Goal: Task Accomplishment & Management: Complete application form

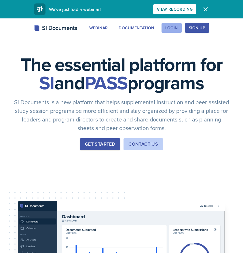
click at [175, 28] on div "Login" at bounding box center [171, 28] width 13 height 5
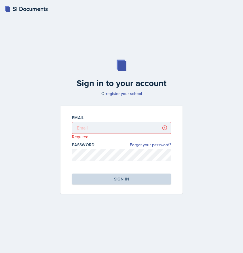
click at [20, 10] on div "SI Documents" at bounding box center [26, 9] width 43 height 9
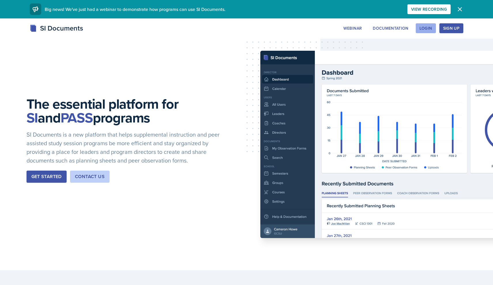
click at [429, 29] on div "Login" at bounding box center [425, 28] width 13 height 5
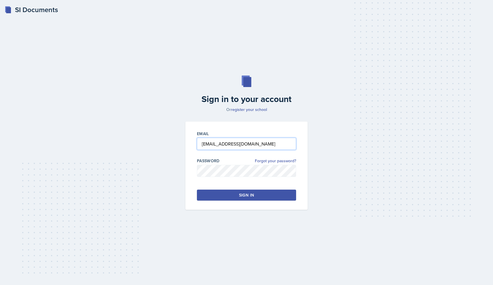
type input "[EMAIL_ADDRESS][DOMAIN_NAME]"
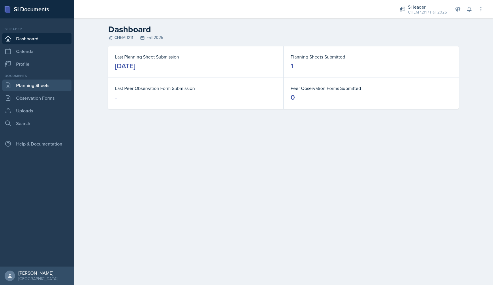
click at [49, 87] on link "Planning Sheets" at bounding box center [36, 85] width 69 height 12
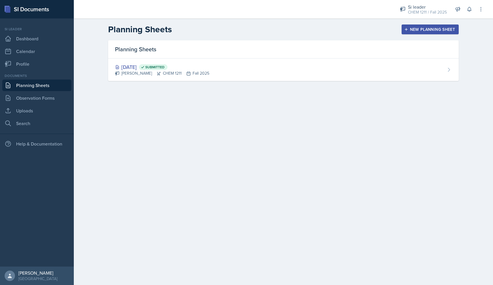
click at [427, 27] on div "New Planning Sheet" at bounding box center [430, 29] width 50 height 5
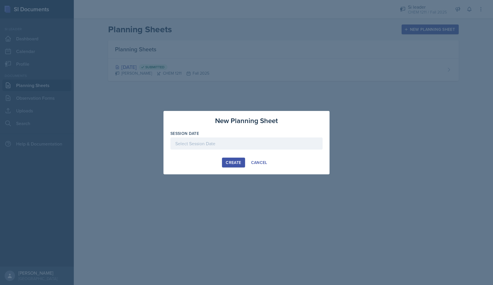
click at [233, 136] on div "Session Date" at bounding box center [246, 133] width 152 height 6
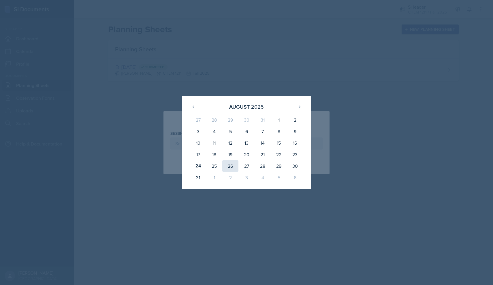
click at [229, 164] on div "26" at bounding box center [230, 166] width 16 height 12
type input "[DATE]"
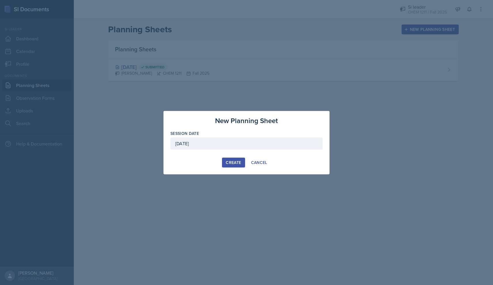
click at [229, 164] on div "Create" at bounding box center [233, 162] width 15 height 5
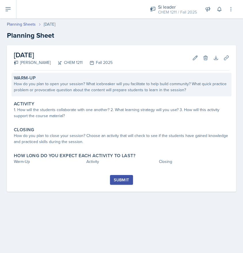
click at [61, 89] on div "How do you plan to open your session? What icebreaker will you facilitate to he…" at bounding box center [121, 87] width 215 height 12
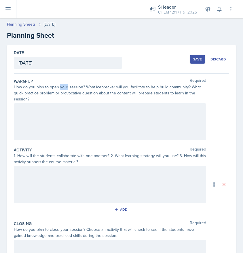
click at [61, 89] on div "How do you plan to open your session? What icebreaker will you facilitate to he…" at bounding box center [110, 93] width 192 height 18
click at [55, 119] on div at bounding box center [110, 121] width 192 height 37
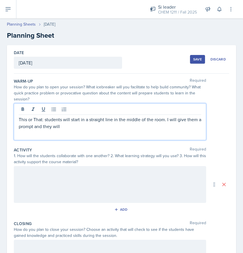
drag, startPoint x: 99, startPoint y: 127, endPoint x: 37, endPoint y: 128, distance: 61.6
click at [37, 128] on p "This or That: students will start in a straight line in the middle of the room.…" at bounding box center [110, 123] width 183 height 14
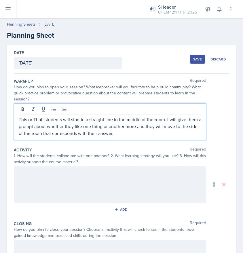
click at [57, 178] on div at bounding box center [110, 184] width 192 height 37
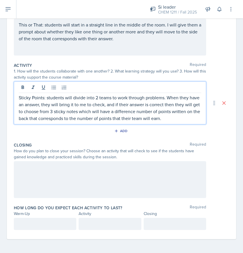
click at [68, 179] on div at bounding box center [110, 179] width 192 height 37
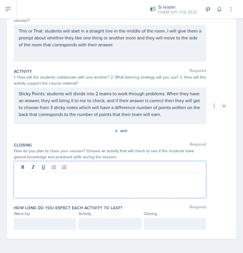
scroll to position [79, 0]
click at [60, 182] on div at bounding box center [110, 179] width 192 height 37
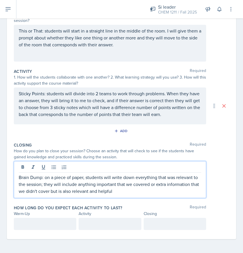
click at [48, 223] on div at bounding box center [45, 224] width 62 height 12
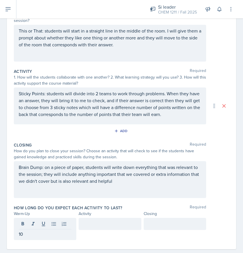
click at [103, 219] on div at bounding box center [110, 224] width 62 height 12
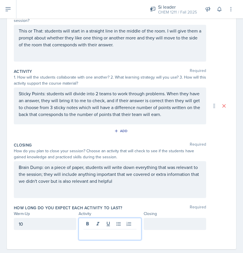
click at [43, 222] on div "10" at bounding box center [45, 224] width 62 height 12
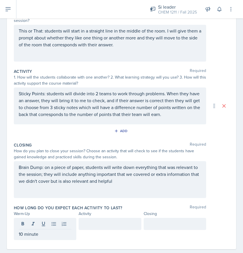
click at [88, 219] on div at bounding box center [110, 224] width 62 height 12
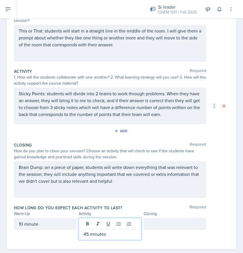
click at [152, 223] on div at bounding box center [175, 224] width 62 height 12
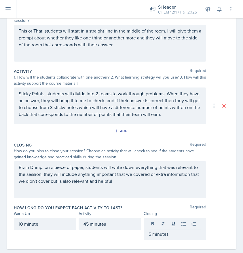
click at [212, 199] on div "Closing Required How do you plan to close your session? Choose an activity that…" at bounding box center [121, 171] width 215 height 63
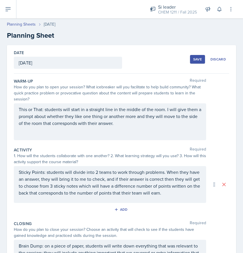
scroll to position [0, 0]
click at [197, 60] on div "Save" at bounding box center [197, 59] width 9 height 5
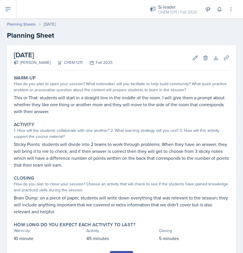
click at [11, 7] on icon at bounding box center [8, 9] width 7 height 7
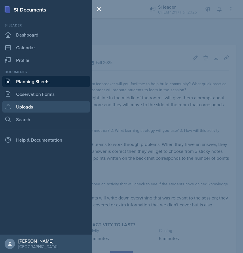
click at [36, 107] on link "Uploads" at bounding box center [46, 107] width 88 height 12
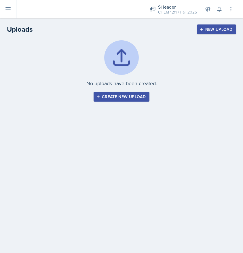
click at [127, 99] on div "Create new upload" at bounding box center [121, 96] width 48 height 5
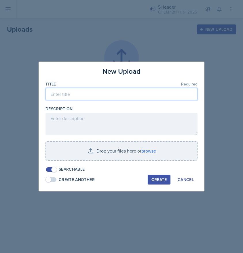
click at [116, 94] on input at bounding box center [122, 94] width 152 height 12
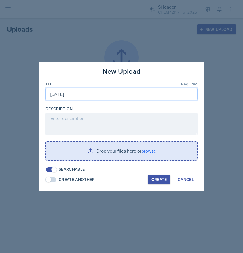
type input "[DATE]"
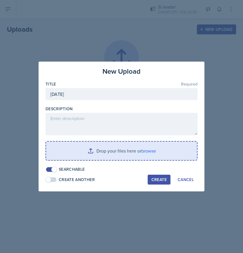
click at [118, 152] on input "file" at bounding box center [121, 151] width 151 height 18
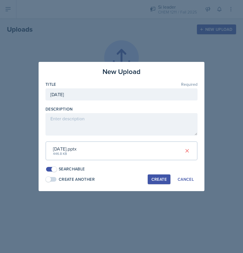
click at [158, 180] on div "Create" at bounding box center [158, 179] width 15 height 5
click at [162, 177] on div "Create" at bounding box center [158, 179] width 15 height 5
click at [161, 155] on div "[DATE].pptx 446.8 KB" at bounding box center [122, 150] width 152 height 19
click at [188, 151] on icon at bounding box center [187, 150] width 3 height 3
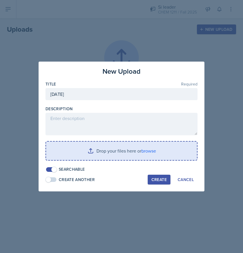
click at [69, 151] on input "file" at bounding box center [121, 151] width 151 height 18
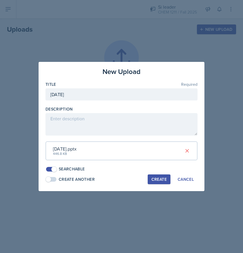
click at [162, 177] on div "Create" at bounding box center [158, 179] width 15 height 5
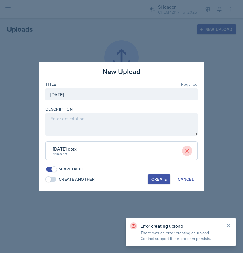
click at [185, 151] on icon at bounding box center [187, 151] width 6 height 6
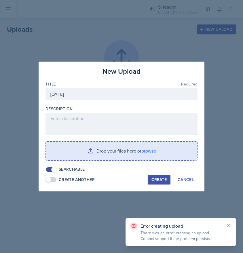
click at [132, 151] on input "file" at bounding box center [121, 151] width 151 height 18
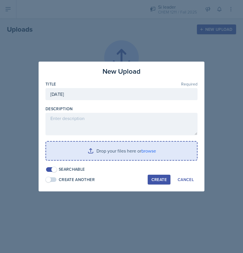
click at [141, 156] on input "file" at bounding box center [121, 151] width 151 height 18
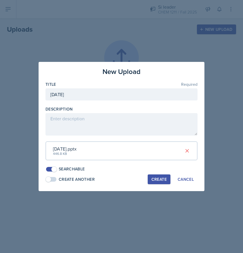
click at [167, 178] on button "Create" at bounding box center [159, 180] width 23 height 10
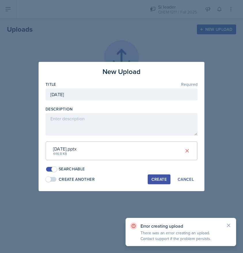
click at [226, 225] on div "Error creating upload There was an error creating an upload. Contact support if…" at bounding box center [180, 232] width 101 height 19
click at [188, 151] on icon at bounding box center [187, 150] width 3 height 3
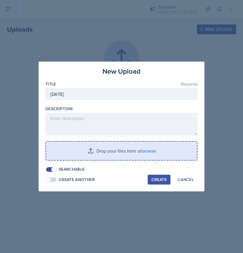
click at [143, 150] on input "file" at bounding box center [121, 151] width 151 height 18
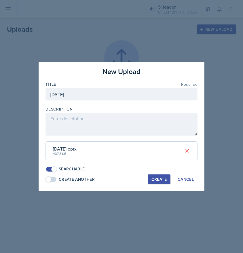
click at [158, 175] on button "Create" at bounding box center [159, 180] width 23 height 10
click at [189, 153] on icon at bounding box center [187, 151] width 6 height 6
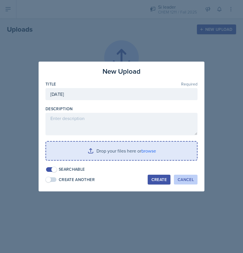
click at [185, 179] on div "Cancel" at bounding box center [186, 179] width 16 height 5
